Goal: Transaction & Acquisition: Book appointment/travel/reservation

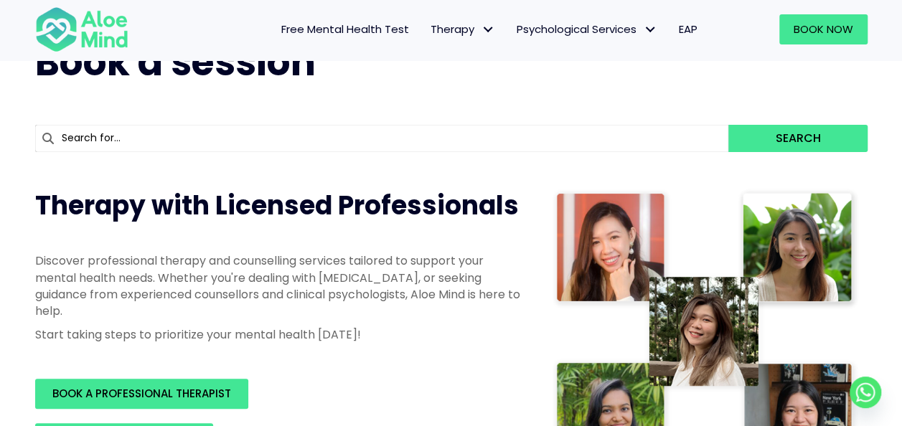
scroll to position [215, 0]
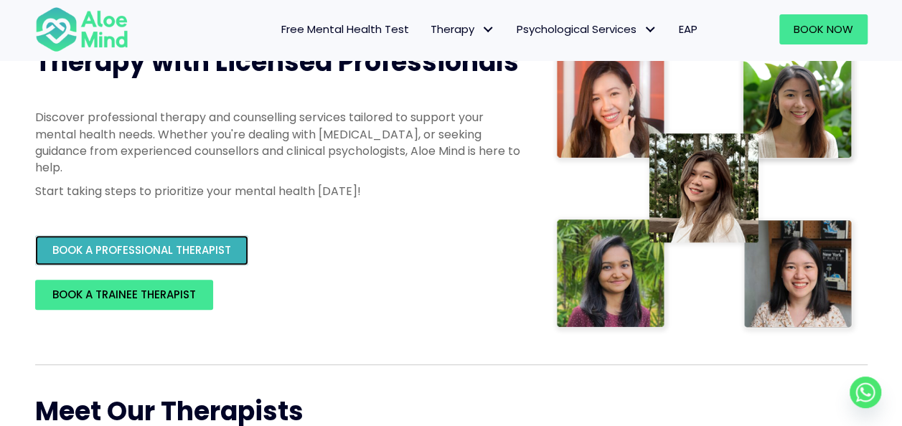
click at [191, 261] on link "BOOK A PROFESSIONAL THERAPIST" at bounding box center [141, 250] width 213 height 30
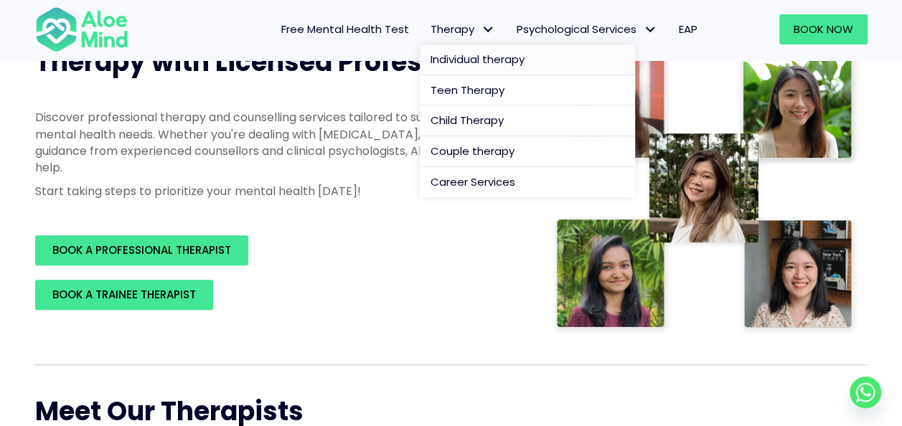
click at [479, 56] on span "Individual therapy" at bounding box center [477, 59] width 94 height 15
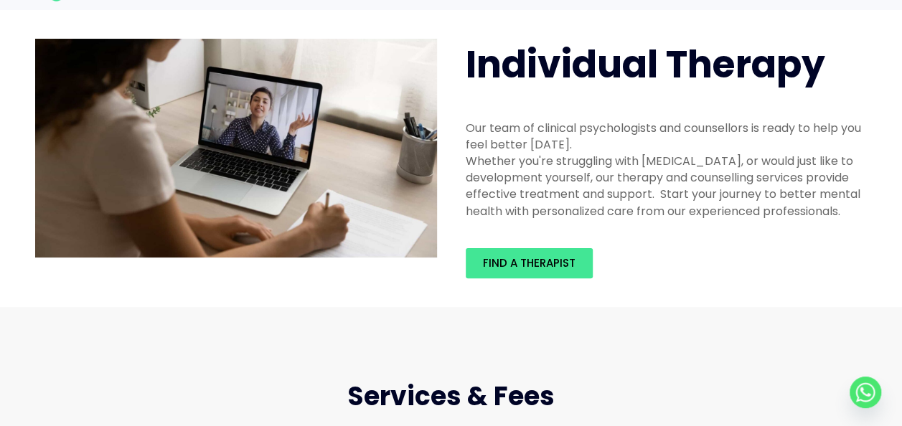
scroll to position [143, 0]
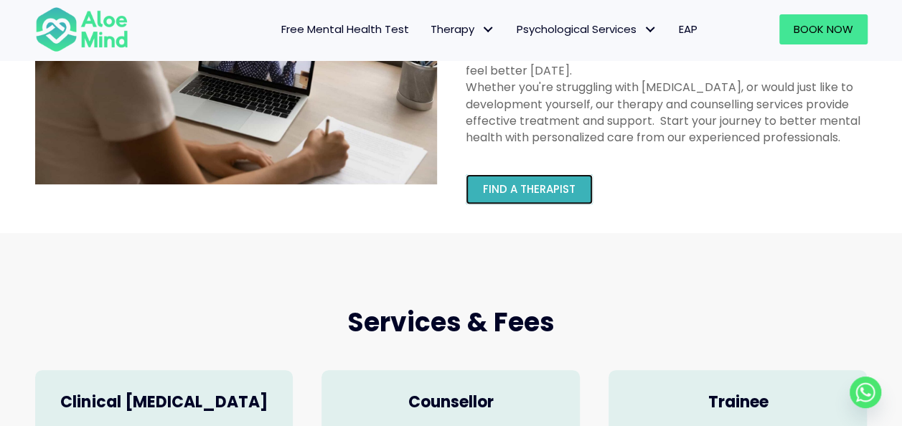
click at [547, 191] on span "Find a therapist" at bounding box center [529, 189] width 93 height 15
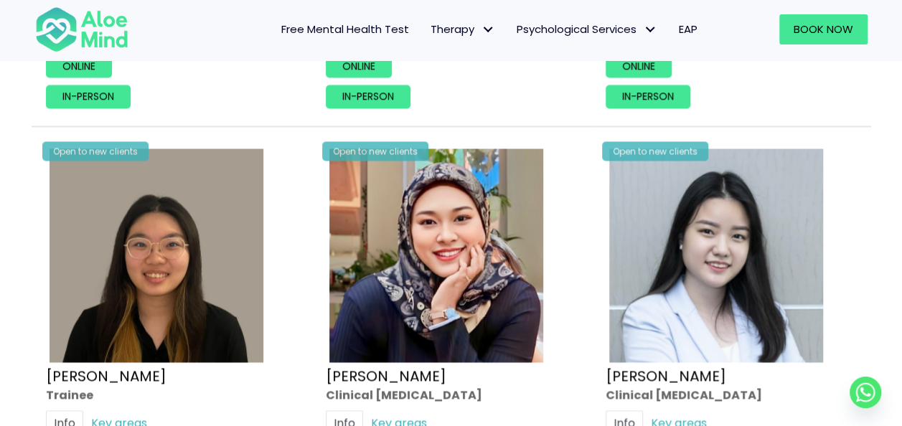
scroll to position [4017, 0]
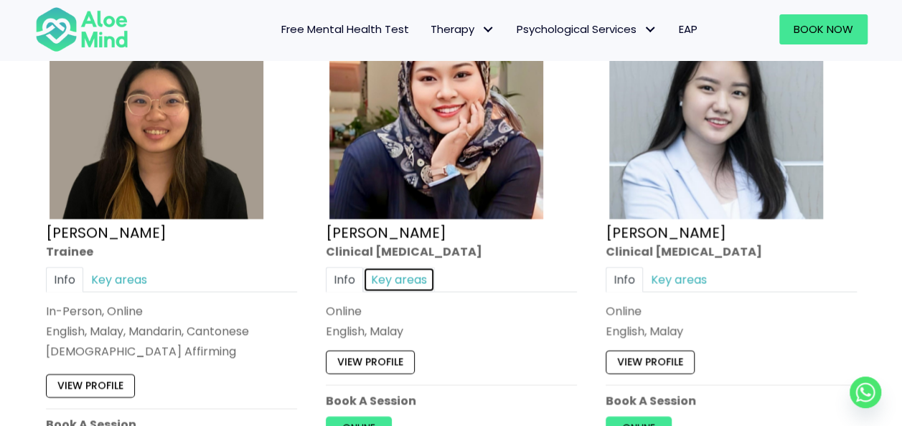
click at [402, 278] on link "Key areas" at bounding box center [399, 279] width 72 height 25
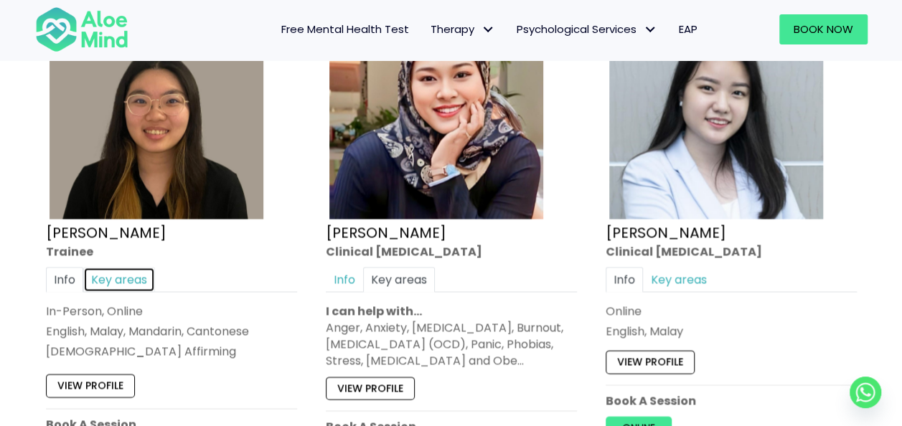
click at [107, 277] on link "Key areas" at bounding box center [119, 279] width 72 height 25
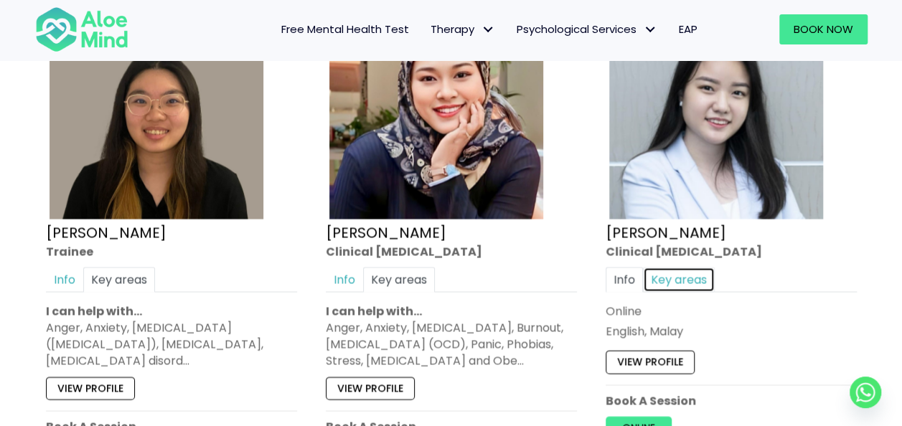
click at [696, 270] on link "Key areas" at bounding box center [679, 279] width 72 height 25
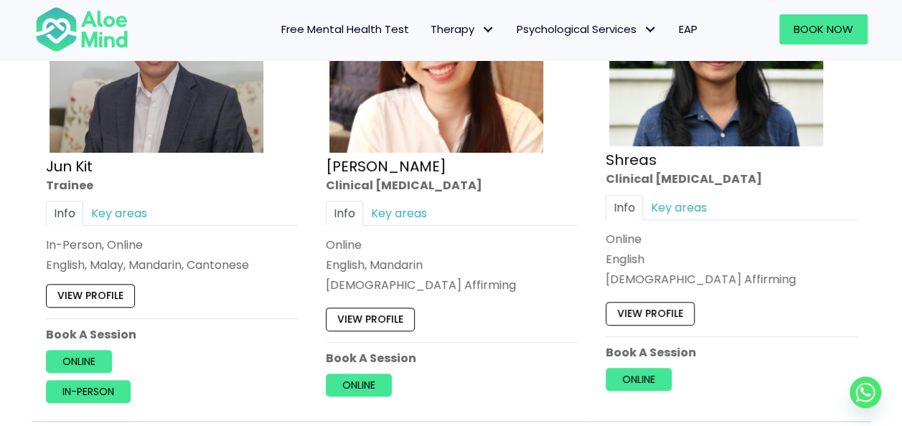
scroll to position [5237, 0]
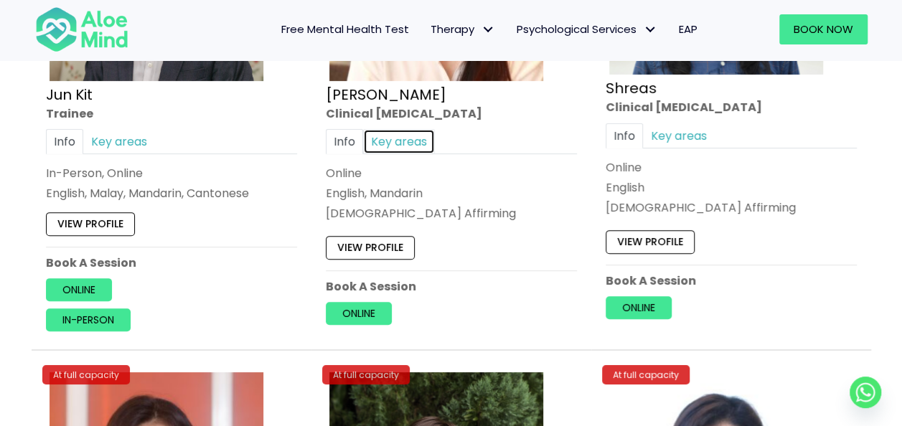
click at [423, 131] on link "Key areas" at bounding box center [399, 140] width 72 height 25
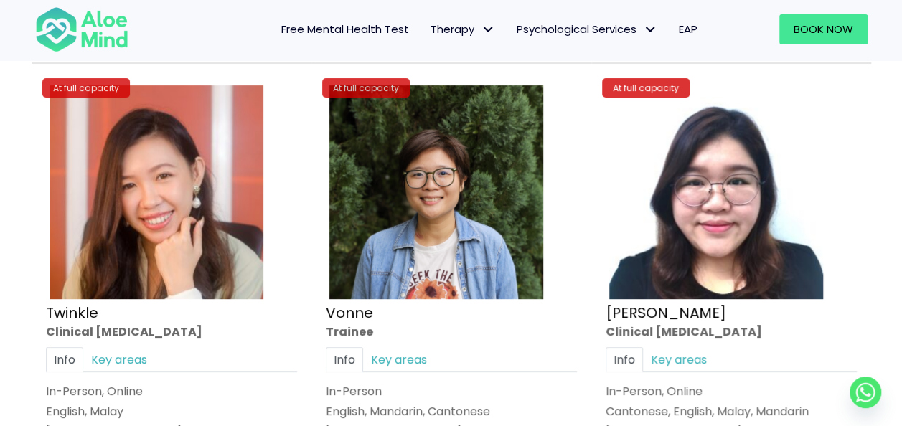
scroll to position [5596, 0]
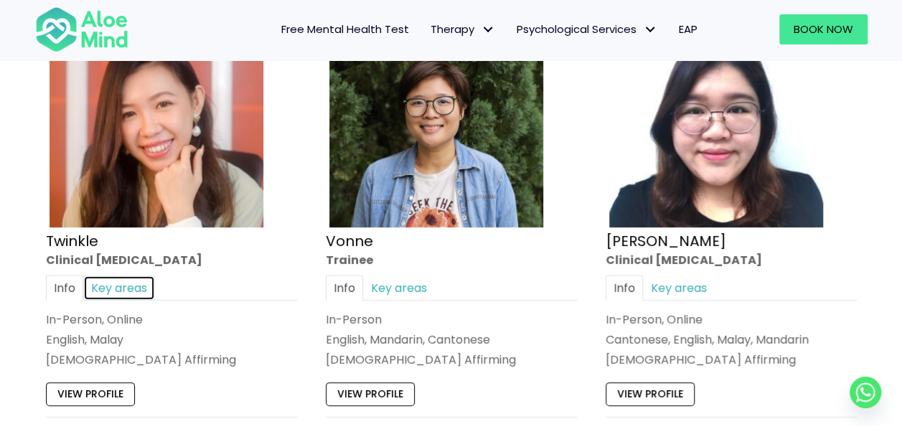
click at [131, 275] on link "Key areas" at bounding box center [119, 287] width 72 height 25
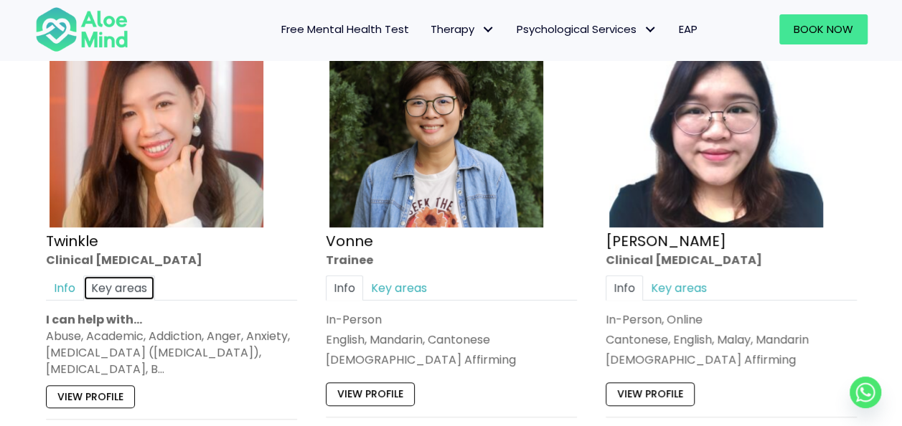
scroll to position [5668, 0]
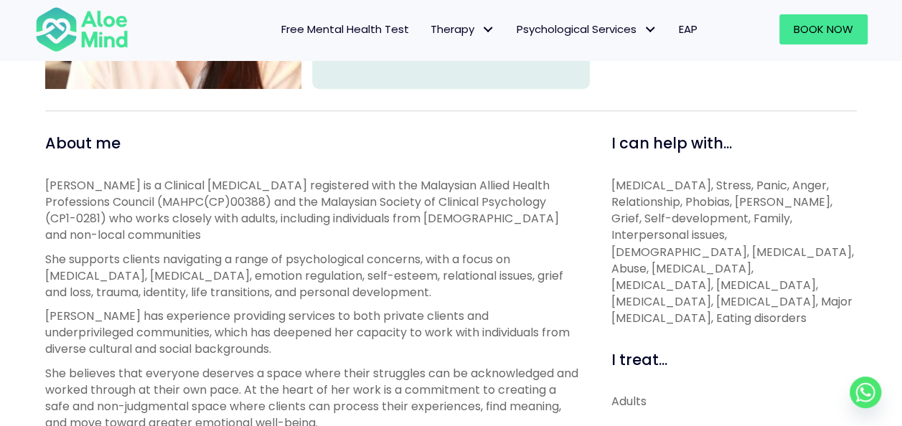
scroll to position [502, 0]
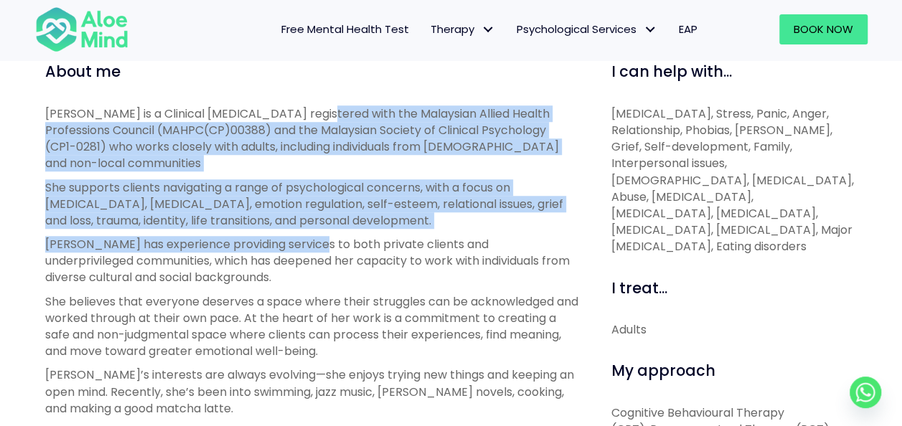
drag, startPoint x: 308, startPoint y: 120, endPoint x: 306, endPoint y: 228, distance: 108.3
click at [306, 228] on div "Kher Yin is a Clinical Psychologist registered with the Malaysian Allied Health…" at bounding box center [312, 391] width 534 height 573
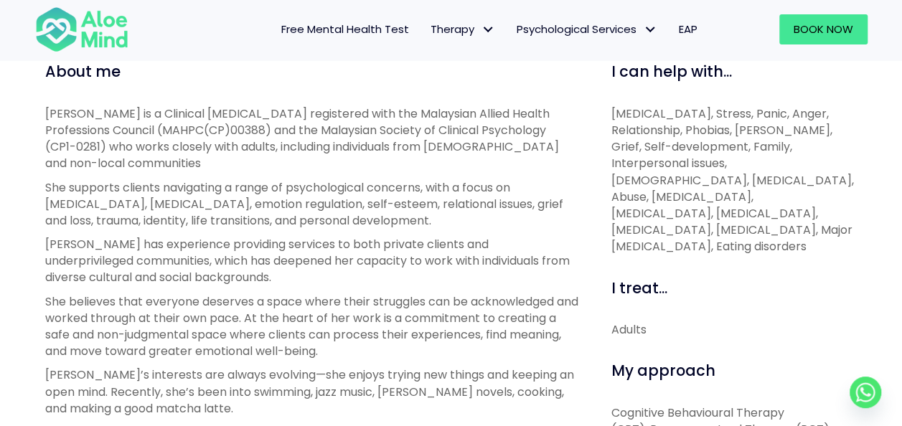
drag, startPoint x: 306, startPoint y: 228, endPoint x: 257, endPoint y: 277, distance: 69.0
click at [257, 293] on p "She believes that everyone deserves a space where their struggles can be acknow…" at bounding box center [312, 326] width 534 height 67
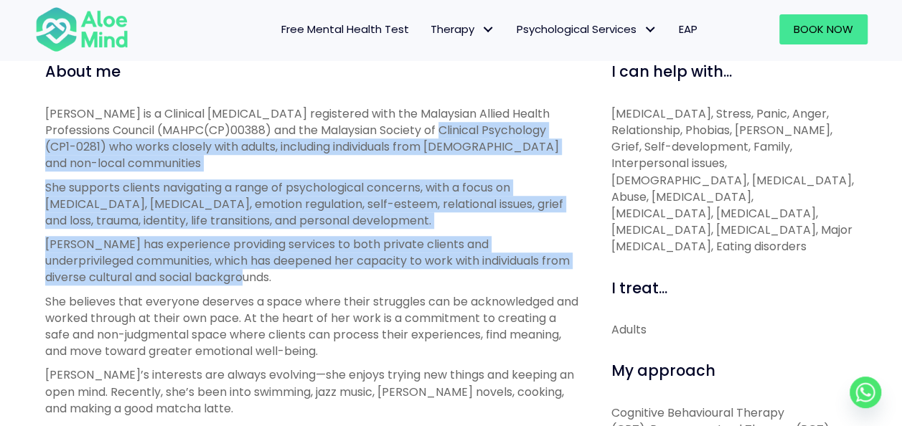
drag, startPoint x: 413, startPoint y: 128, endPoint x: 263, endPoint y: 268, distance: 205.6
click at [263, 268] on div "Kher Yin is a Clinical Psychologist registered with the Malaysian Allied Health…" at bounding box center [312, 391] width 534 height 573
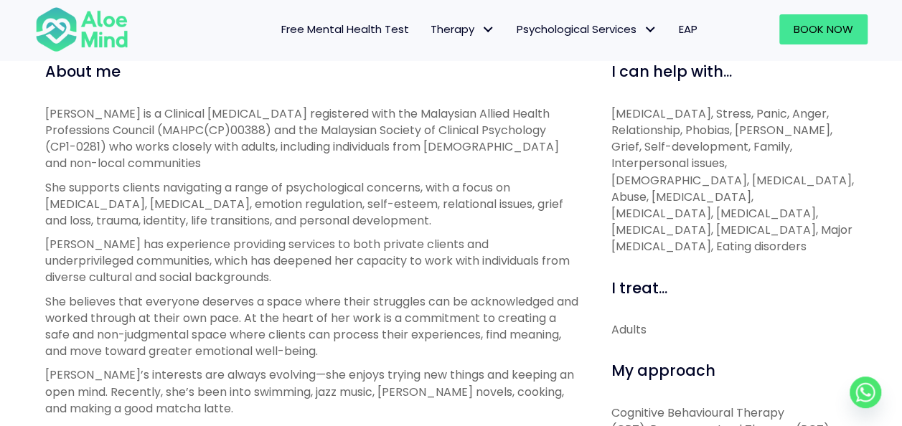
drag, startPoint x: 263, startPoint y: 268, endPoint x: 261, endPoint y: 326, distance: 57.4
click at [261, 326] on p "She believes that everyone deserves a space where their struggles can be acknow…" at bounding box center [312, 326] width 534 height 67
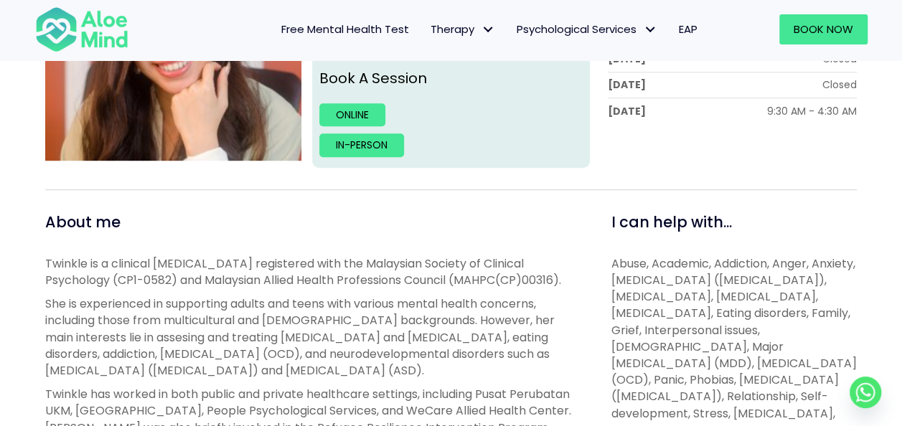
scroll to position [502, 0]
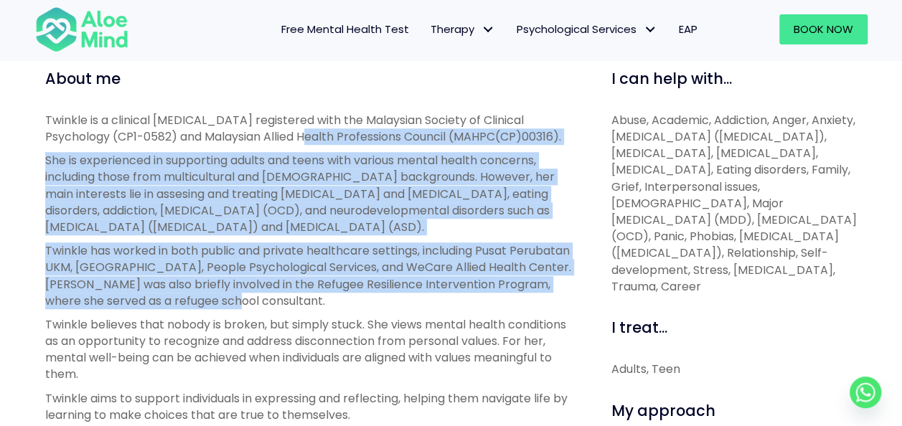
drag, startPoint x: 255, startPoint y: 130, endPoint x: 248, endPoint y: 295, distance: 165.2
click at [248, 295] on div "Twinkle is a clinical [MEDICAL_DATA] registered with the Malaysian Society of C…" at bounding box center [312, 394] width 534 height 564
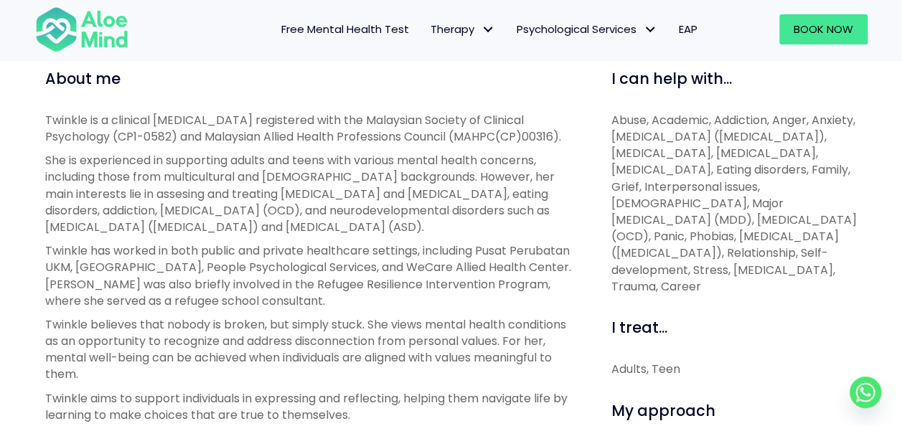
drag, startPoint x: 248, startPoint y: 295, endPoint x: 257, endPoint y: 358, distance: 63.7
click at [257, 358] on p "Twinkle believes that nobody is broken, but simply stuck. She views mental heal…" at bounding box center [312, 349] width 534 height 67
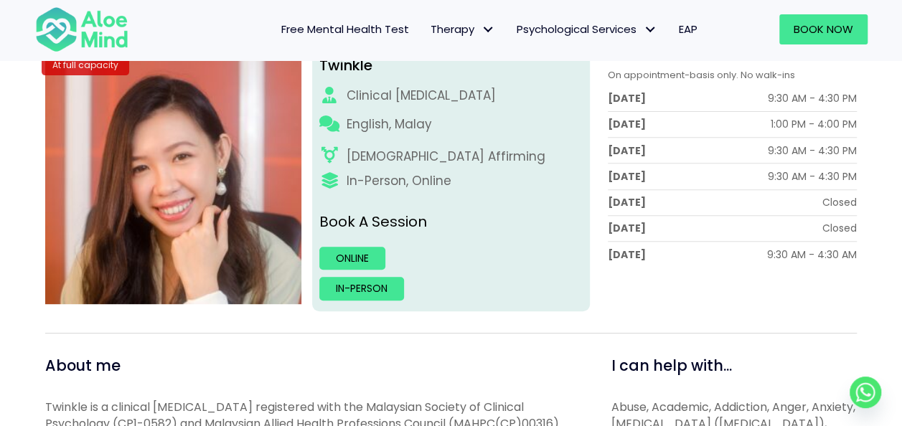
scroll to position [143, 0]
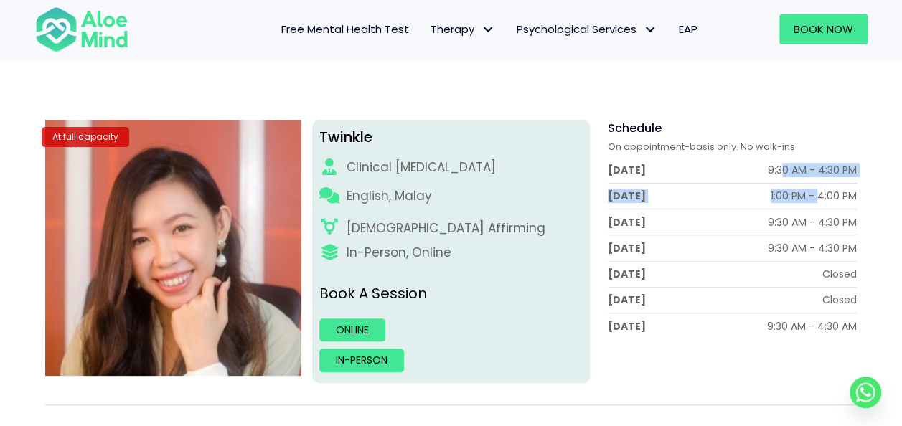
drag, startPoint x: 786, startPoint y: 170, endPoint x: 821, endPoint y: 192, distance: 40.6
click at [821, 192] on div "Monday 9:30 AM - 4:30 PM Tuesday 1:00 PM - 4:00 PM Wednesday 9:30 AM - 4:30 PM …" at bounding box center [732, 248] width 249 height 182
drag, startPoint x: 821, startPoint y: 192, endPoint x: 804, endPoint y: 195, distance: 16.9
click at [804, 195] on div "1:00 PM - 4:00 PM" at bounding box center [813, 196] width 86 height 14
drag, startPoint x: 359, startPoint y: 136, endPoint x: 376, endPoint y: 136, distance: 16.5
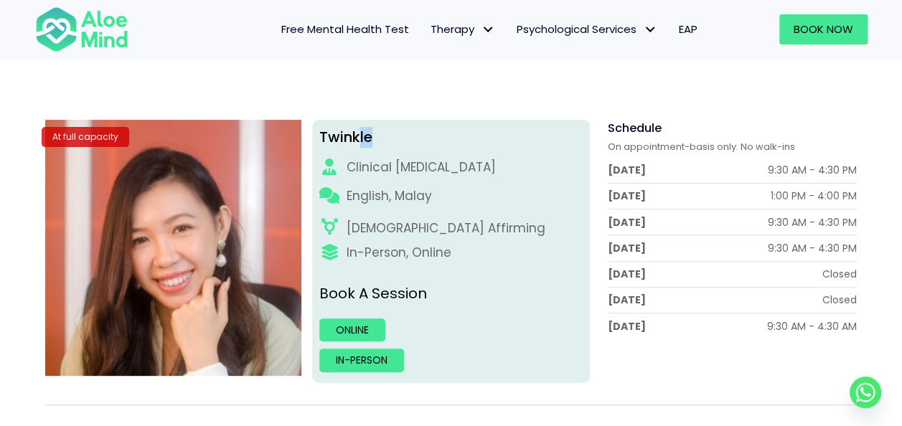
click at [376, 136] on div "Twinkle" at bounding box center [450, 137] width 263 height 21
drag, startPoint x: 376, startPoint y: 136, endPoint x: 429, endPoint y: 154, distance: 55.8
click at [429, 154] on div "Twinkle Clinical psychologist English, Malay LGBTQ Affirming In-Person, Online …" at bounding box center [451, 251] width 278 height 263
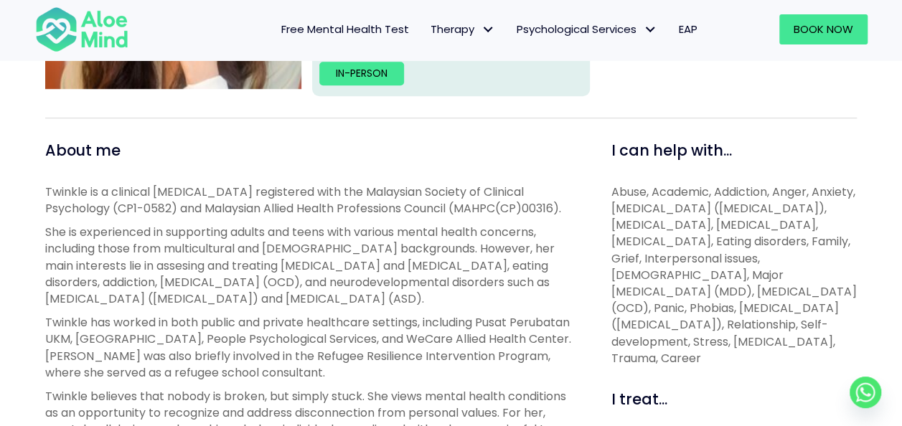
scroll to position [502, 0]
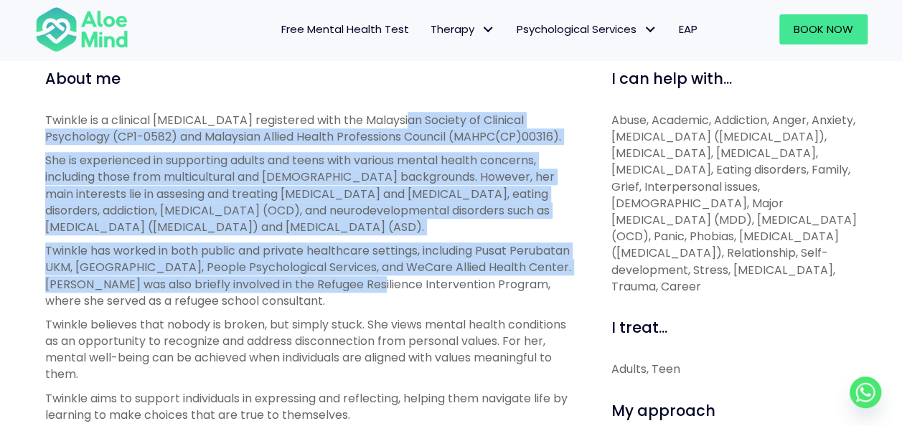
drag, startPoint x: 398, startPoint y: 123, endPoint x: 384, endPoint y: 276, distance: 153.5
click at [384, 276] on div "Twinkle is a clinical psychologist registered with the Malaysian Society of Cli…" at bounding box center [312, 394] width 534 height 564
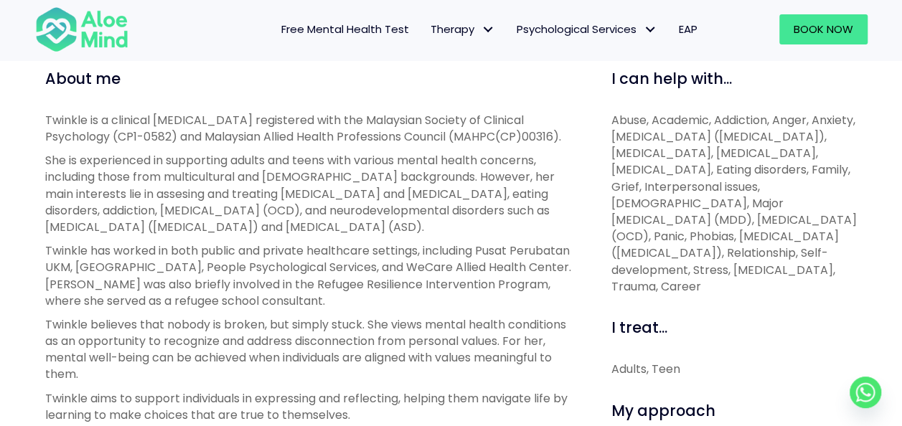
drag, startPoint x: 384, startPoint y: 276, endPoint x: 371, endPoint y: 338, distance: 63.0
click at [371, 338] on p "Twinkle believes that nobody is broken, but simply stuck. She views mental heal…" at bounding box center [312, 349] width 534 height 67
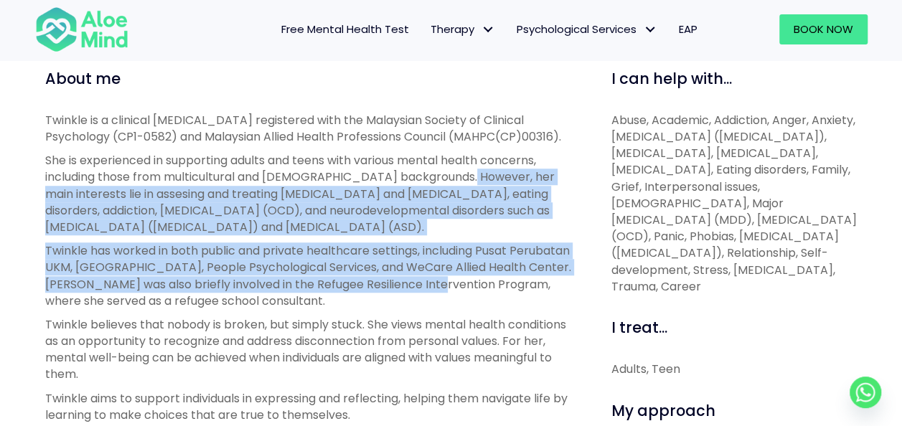
drag, startPoint x: 465, startPoint y: 174, endPoint x: 446, endPoint y: 291, distance: 119.2
click at [446, 291] on div "Twinkle is a clinical psychologist registered with the Malaysian Society of Cli…" at bounding box center [312, 394] width 534 height 564
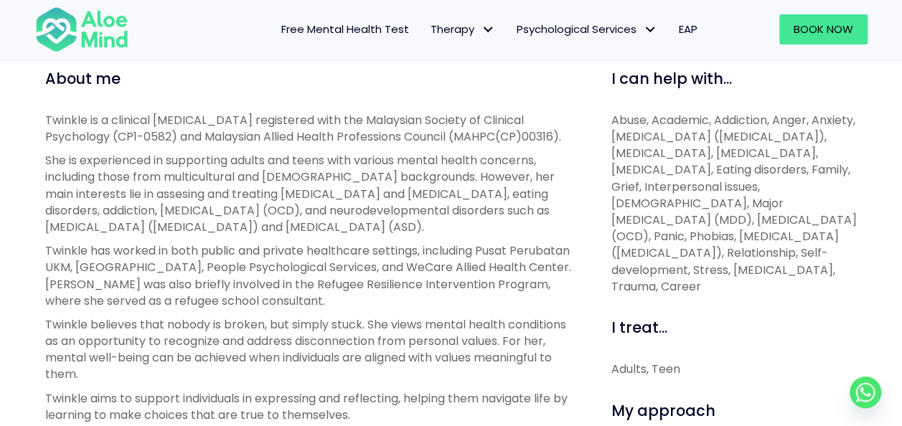
drag, startPoint x: 446, startPoint y: 291, endPoint x: 438, endPoint y: 303, distance: 13.9
click at [438, 303] on p "Twinkle has worked in both public and private healthcare settings, including Pu…" at bounding box center [312, 275] width 534 height 67
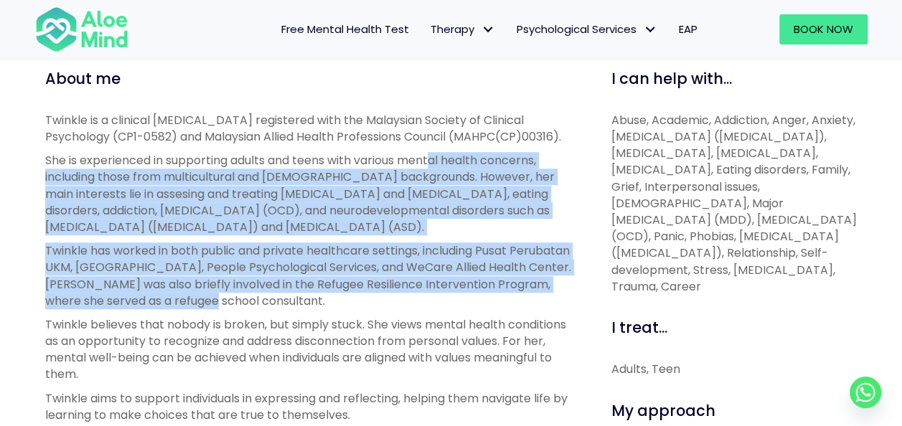
drag, startPoint x: 436, startPoint y: 166, endPoint x: 225, endPoint y: 293, distance: 246.4
click at [225, 293] on div "Twinkle is a clinical psychologist registered with the Malaysian Society of Cli…" at bounding box center [312, 394] width 534 height 564
drag, startPoint x: 225, startPoint y: 293, endPoint x: 211, endPoint y: 326, distance: 35.7
click at [211, 326] on p "Twinkle believes that nobody is broken, but simply stuck. She views mental heal…" at bounding box center [312, 349] width 534 height 67
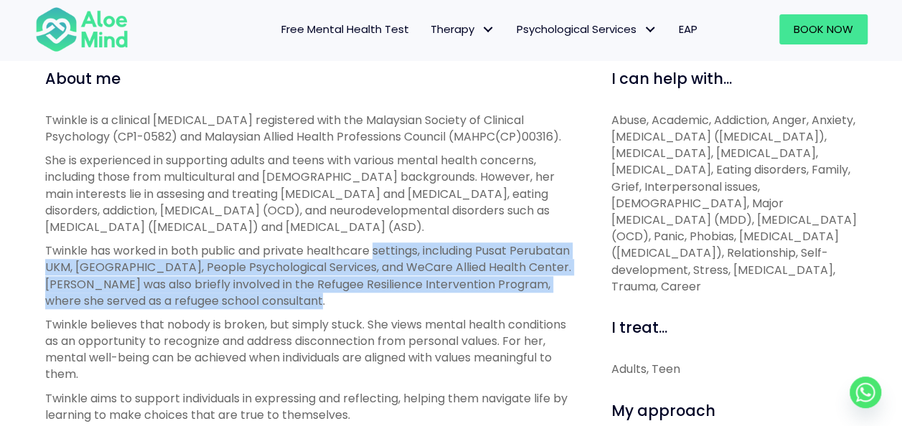
drag, startPoint x: 374, startPoint y: 257, endPoint x: 315, endPoint y: 306, distance: 76.9
click at [315, 306] on p "Twinkle has worked in both public and private healthcare settings, including Pu…" at bounding box center [312, 275] width 534 height 67
drag, startPoint x: 315, startPoint y: 306, endPoint x: 175, endPoint y: 296, distance: 140.3
click at [175, 296] on p "Twinkle has worked in both public and private healthcare settings, including Pu…" at bounding box center [312, 275] width 534 height 67
click at [174, 296] on p "Twinkle has worked in both public and private healthcare settings, including Pu…" at bounding box center [312, 275] width 534 height 67
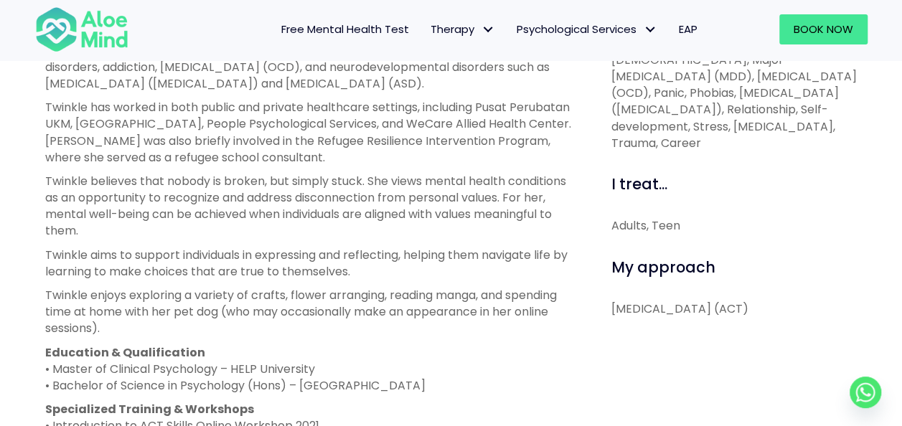
scroll to position [717, 0]
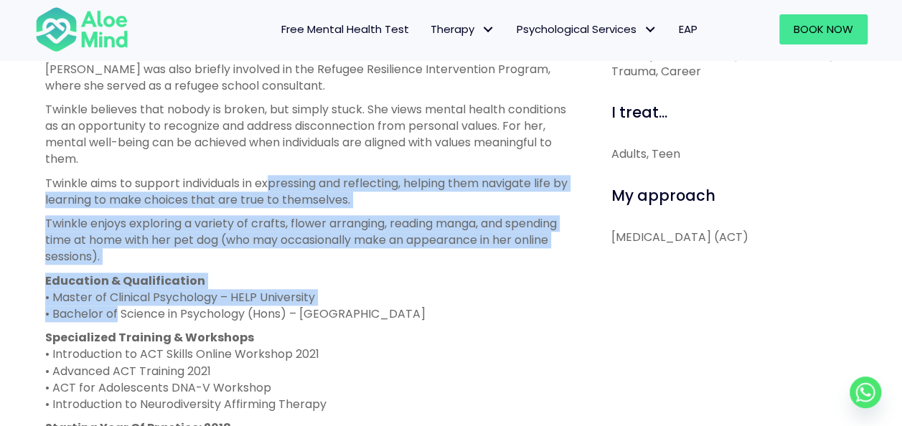
drag, startPoint x: 263, startPoint y: 185, endPoint x: 115, endPoint y: 316, distance: 197.2
click at [115, 316] on div "Twinkle is a clinical psychologist registered with the Malaysian Society of Cli…" at bounding box center [312, 179] width 534 height 564
drag, startPoint x: 115, startPoint y: 316, endPoint x: 108, endPoint y: 322, distance: 9.1
click at [108, 322] on div "Twinkle is a clinical psychologist registered with the Malaysian Society of Cli…" at bounding box center [312, 179] width 534 height 564
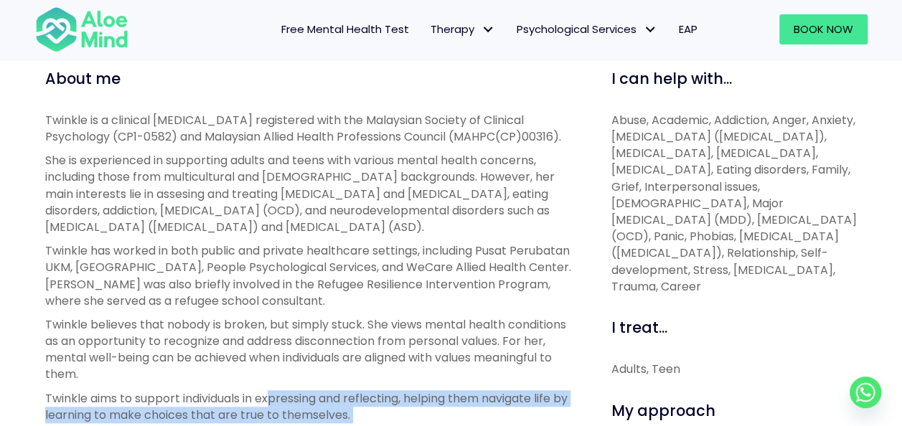
scroll to position [574, 0]
